Goal: Task Accomplishment & Management: Complete application form

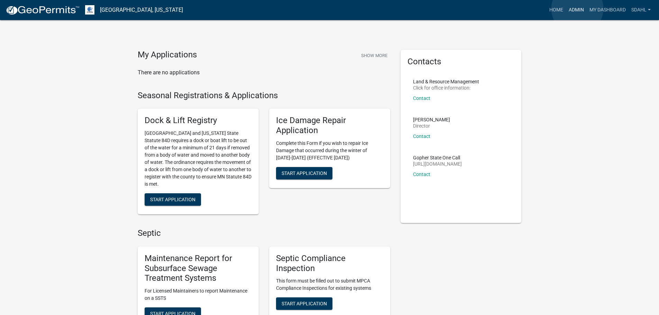
click at [578, 9] on link "Admin" at bounding box center [576, 9] width 21 height 13
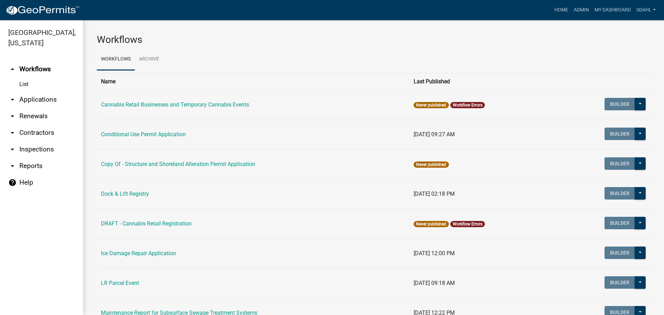
click at [40, 99] on link "arrow_drop_down Applications" at bounding box center [41, 99] width 83 height 17
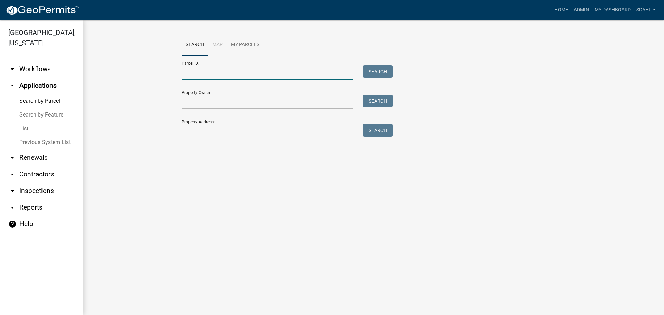
click at [241, 75] on input "Parcel ID:" at bounding box center [267, 72] width 171 height 14
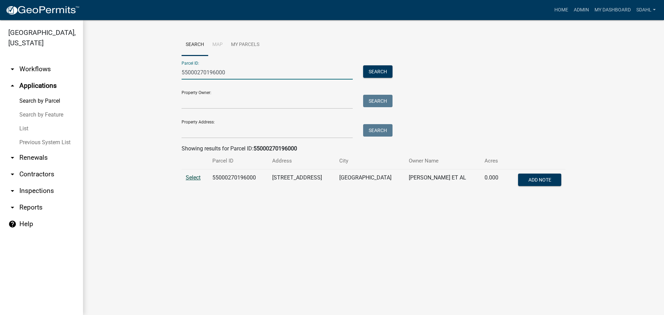
type input "55000270196000"
click at [200, 179] on span "Select" at bounding box center [193, 177] width 15 height 7
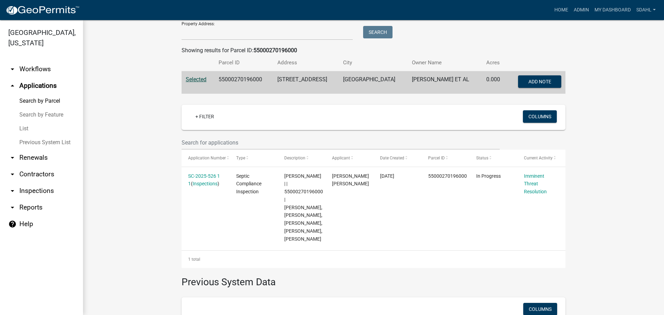
scroll to position [104, 0]
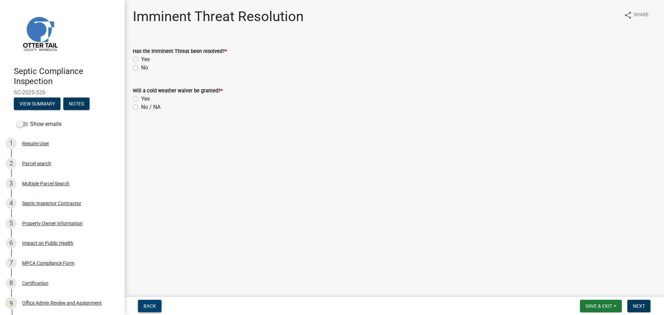
click at [154, 306] on span "Back" at bounding box center [150, 306] width 12 height 6
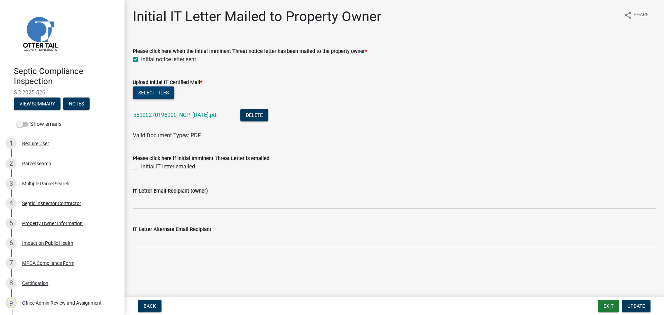
click at [163, 91] on button "Select files" at bounding box center [154, 93] width 42 height 12
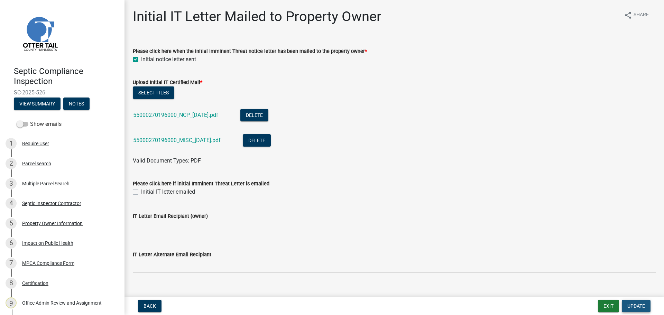
click at [631, 307] on span "Update" at bounding box center [637, 306] width 18 height 6
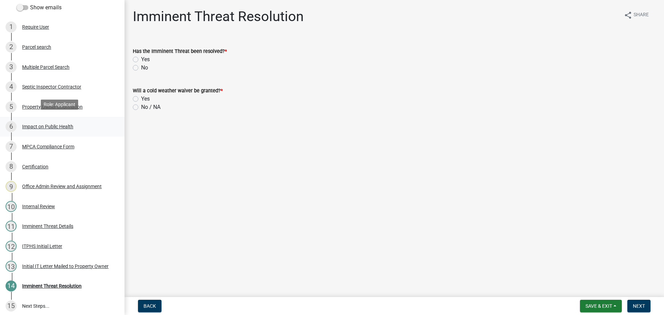
scroll to position [120, 0]
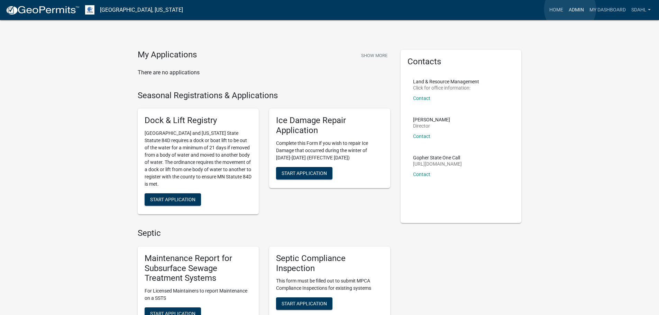
click at [570, 9] on link "Admin" at bounding box center [576, 9] width 21 height 13
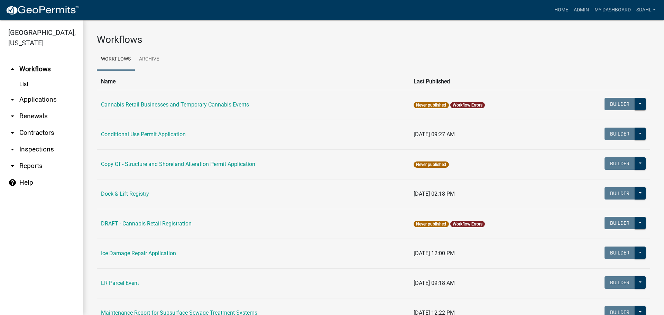
click at [37, 100] on link "arrow_drop_down Applications" at bounding box center [41, 99] width 83 height 17
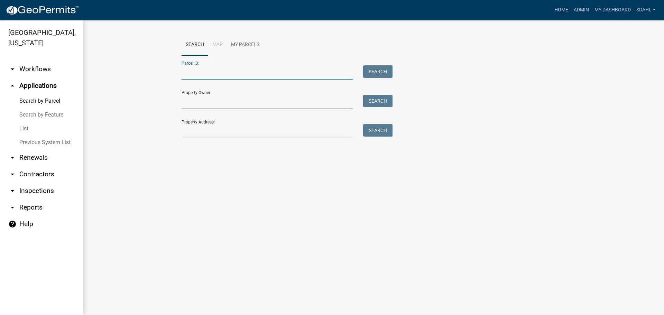
click at [265, 71] on input "Parcel ID:" at bounding box center [267, 72] width 171 height 14
paste input "03000210150000"
type input "03000210150000"
click at [380, 70] on button "Search" at bounding box center [377, 71] width 29 height 12
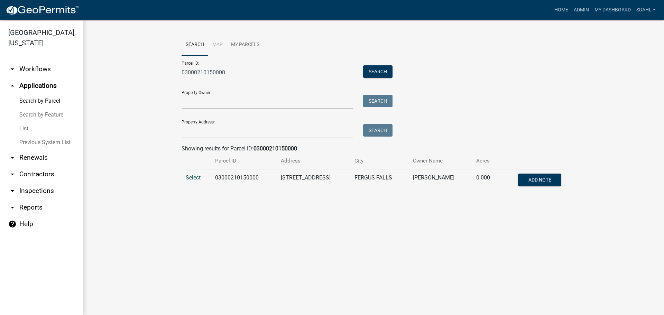
click at [191, 177] on span "Select" at bounding box center [193, 177] width 15 height 7
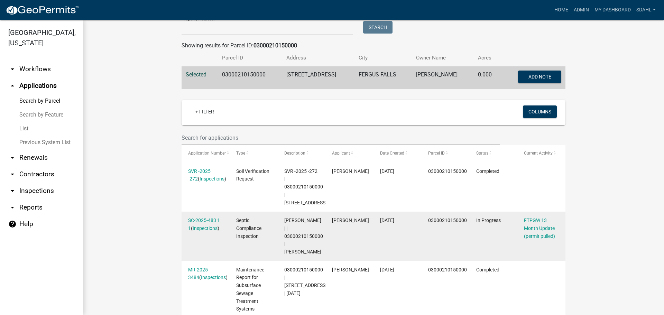
scroll to position [90, 0]
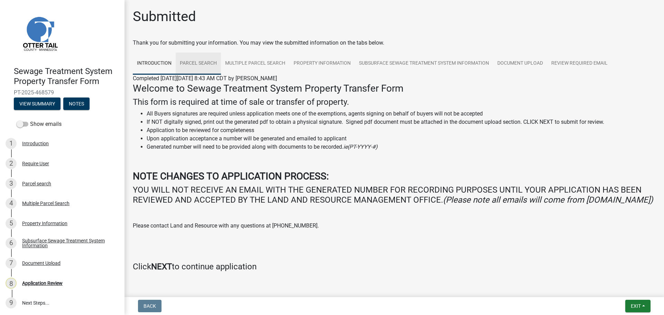
click at [196, 60] on link "Parcel search" at bounding box center [198, 64] width 45 height 22
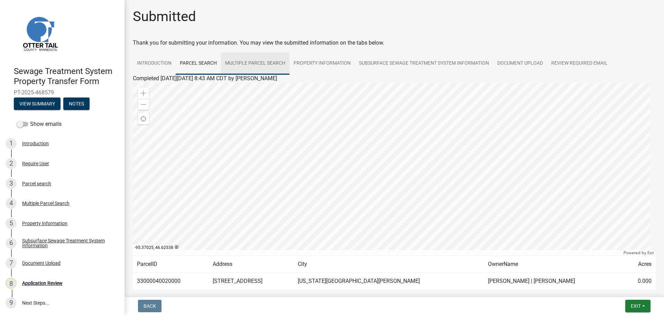
click at [254, 63] on link "Multiple Parcel Search" at bounding box center [255, 64] width 69 height 22
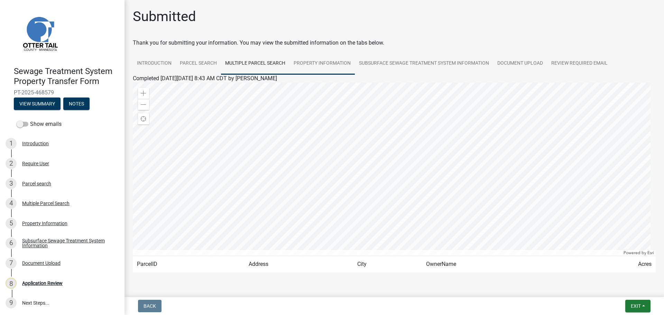
click at [322, 61] on link "Property Information" at bounding box center [322, 64] width 65 height 22
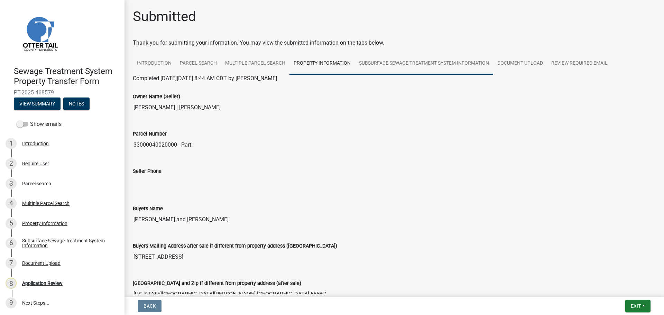
click at [415, 65] on link "Subsurface Sewage Treatment System Information" at bounding box center [424, 64] width 138 height 22
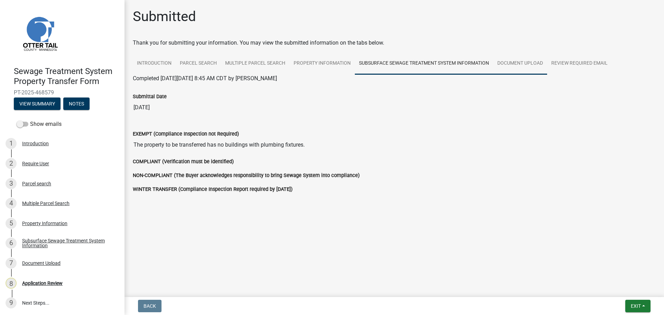
click at [521, 64] on link "Document Upload" at bounding box center [520, 64] width 54 height 22
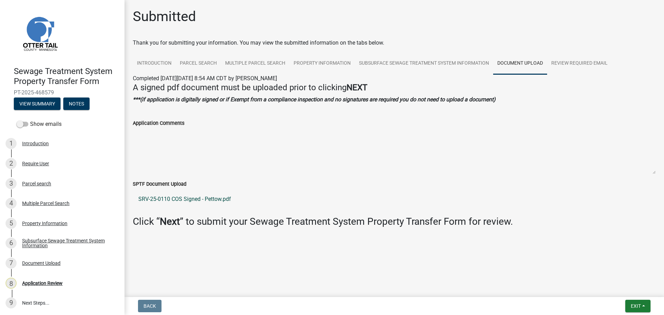
click at [178, 200] on link "SRV-25-0110 COS Signed - Pettow.pdf" at bounding box center [394, 199] width 523 height 17
click at [202, 61] on link "Parcel search" at bounding box center [198, 64] width 45 height 22
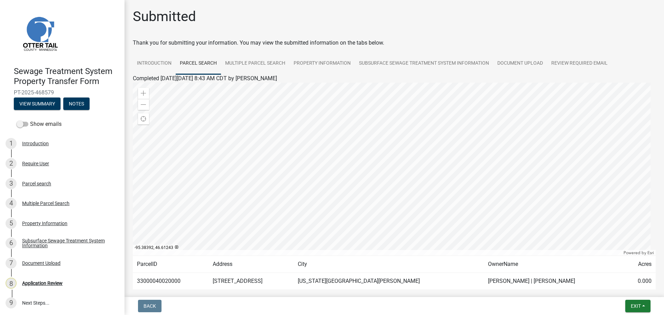
click at [162, 282] on td "33000040020000" at bounding box center [171, 281] width 76 height 17
copy td "33000040020000"
click at [273, 62] on link "Multiple Parcel Search" at bounding box center [255, 64] width 69 height 22
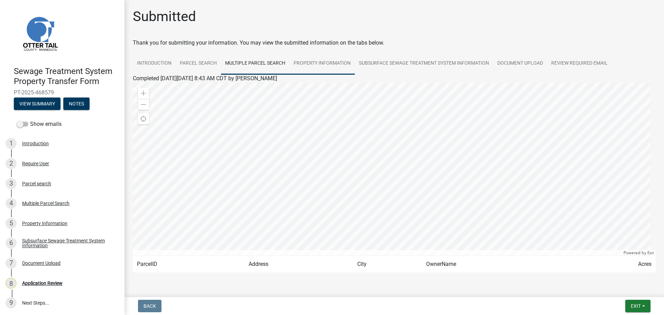
click at [330, 64] on link "Property Information" at bounding box center [322, 64] width 65 height 22
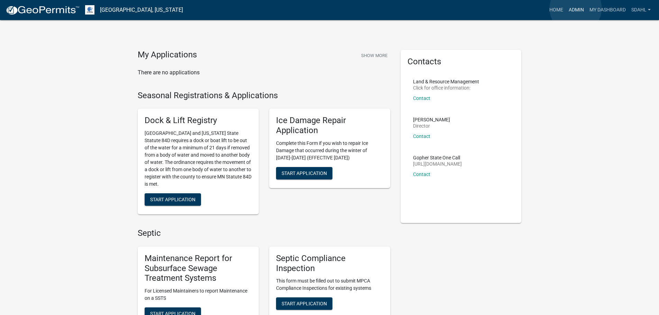
click at [576, 8] on link "Admin" at bounding box center [576, 9] width 21 height 13
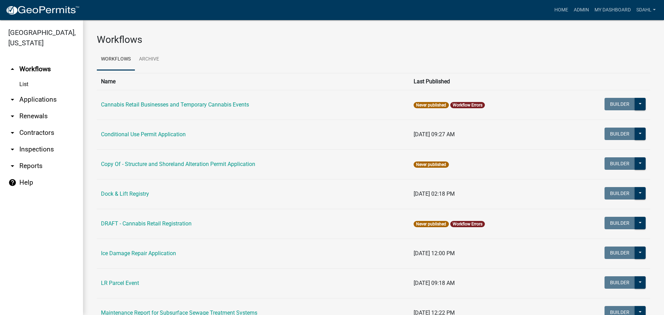
click at [28, 97] on link "arrow_drop_down Applications" at bounding box center [41, 99] width 83 height 17
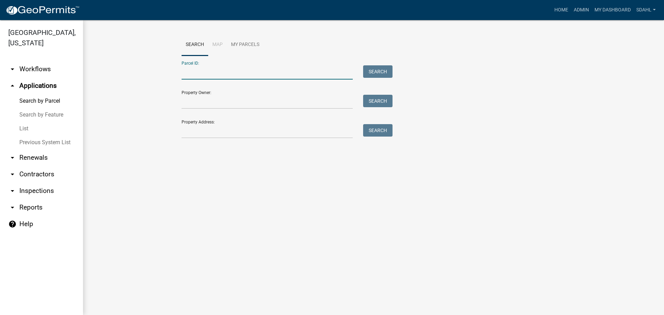
drag, startPoint x: 294, startPoint y: 67, endPoint x: 291, endPoint y: 71, distance: 5.1
click at [294, 67] on input "Parcel ID:" at bounding box center [267, 72] width 171 height 14
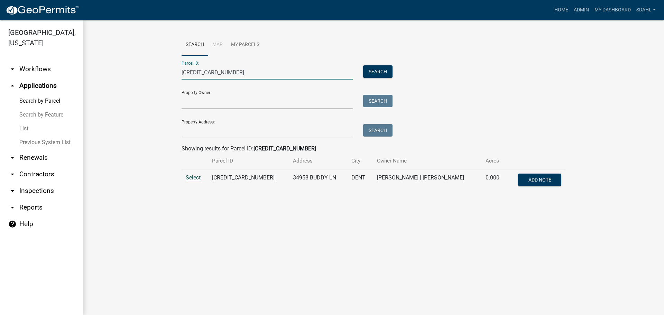
type input "56000350262005"
click at [195, 178] on span "Select" at bounding box center [193, 177] width 15 height 7
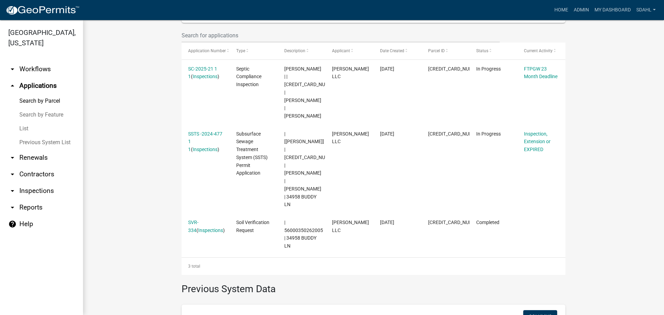
scroll to position [208, 0]
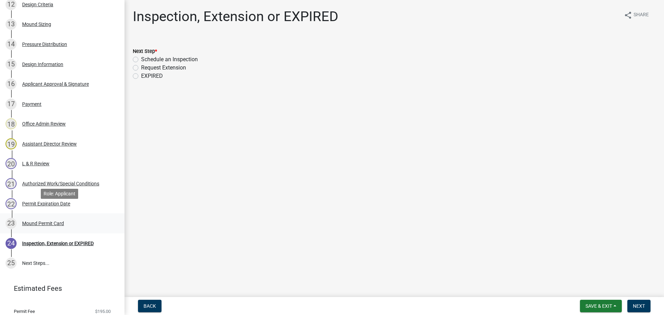
scroll to position [381, 0]
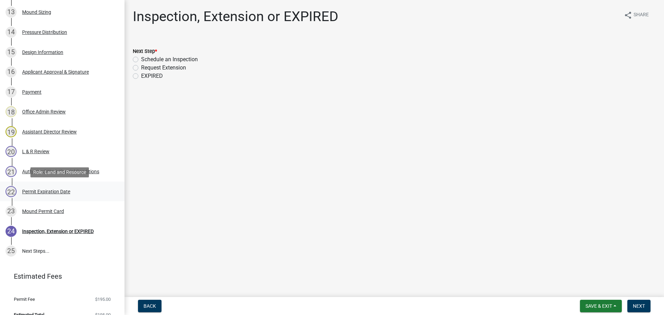
click at [45, 188] on div "22 Permit Expiration Date" at bounding box center [60, 191] width 108 height 11
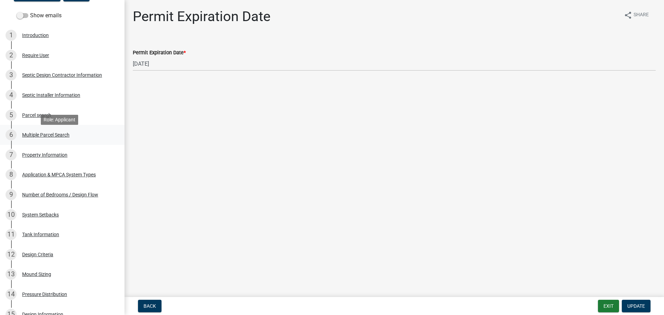
scroll to position [114, 0]
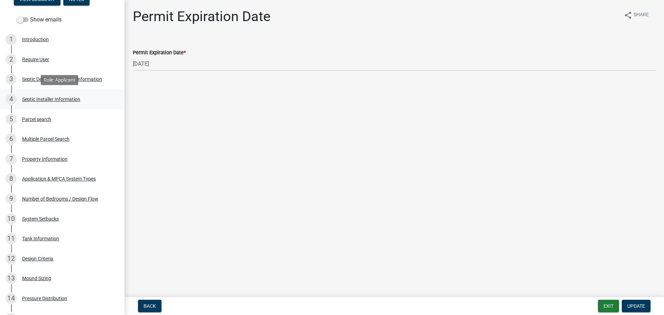
click at [64, 97] on div "Septic Installer Information" at bounding box center [51, 99] width 58 height 5
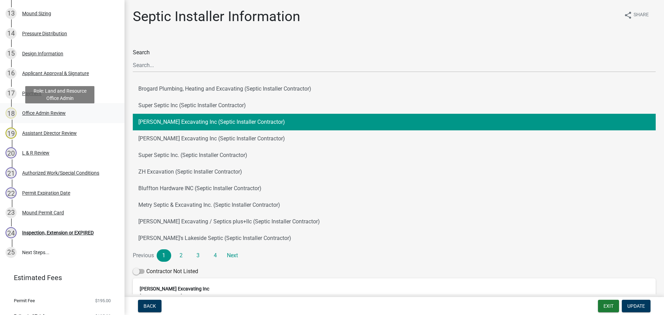
scroll to position [381, 0]
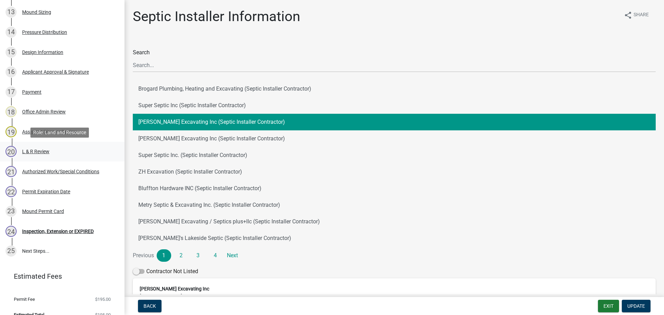
click at [46, 153] on div "L & R Review" at bounding box center [35, 151] width 27 height 5
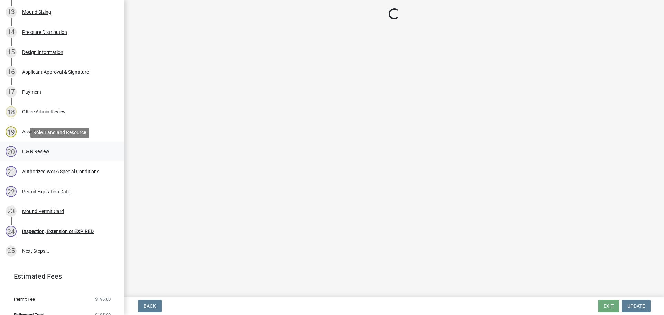
select select "0a311807-450c-48b8-9321-97c7e4f11950"
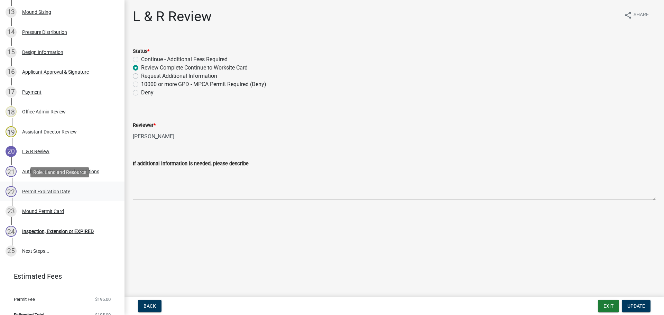
click at [58, 189] on div "Permit Expiration Date" at bounding box center [46, 191] width 48 height 5
